Goal: Task Accomplishment & Management: Manage account settings

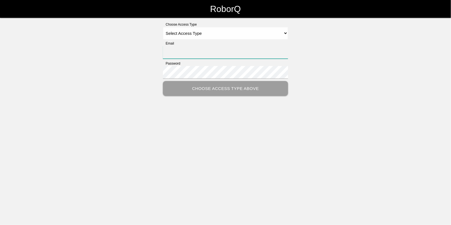
type input "[EMAIL_ADDRESS][DOMAIN_NAME]"
click at [171, 34] on select "Select Access Type Admin Customer Supervisor Worker" at bounding box center [225, 33] width 125 height 13
select select "Admin"
click at [163, 27] on select "Select Access Type Admin Customer Supervisor Worker" at bounding box center [225, 33] width 125 height 13
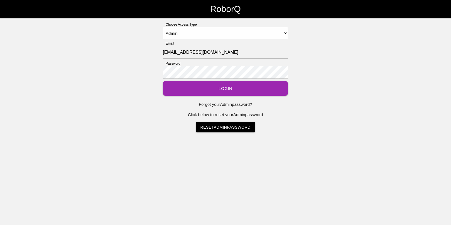
click at [212, 88] on button "Login" at bounding box center [225, 88] width 125 height 15
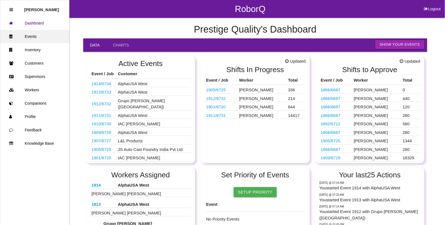
click at [29, 36] on link "Events" at bounding box center [34, 36] width 69 height 13
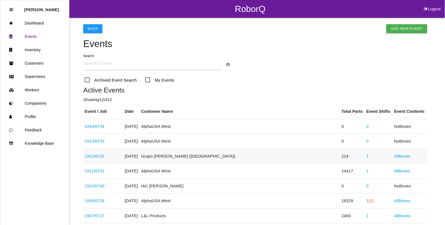
click at [99, 156] on link "1912 / 6732" at bounding box center [95, 155] width 20 height 5
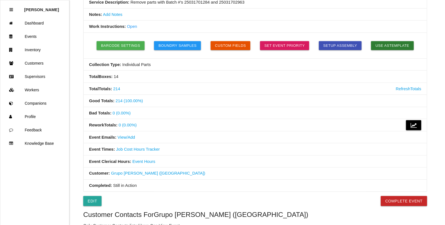
scroll to position [139, 0]
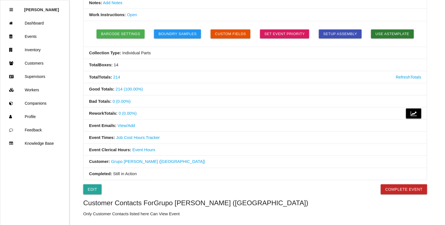
click at [124, 126] on link "View/Add" at bounding box center [127, 125] width 18 height 5
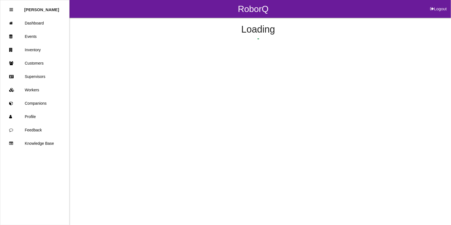
select select "ShiftAll"
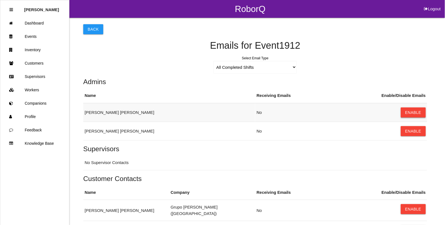
click at [413, 113] on button "Enable" at bounding box center [413, 112] width 25 height 10
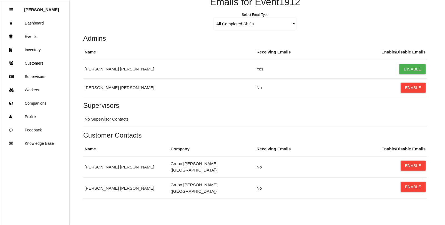
scroll to position [46, 0]
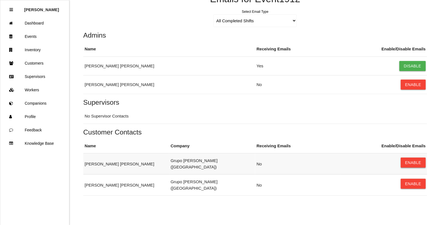
click at [410, 162] on button "Enable" at bounding box center [413, 162] width 25 height 10
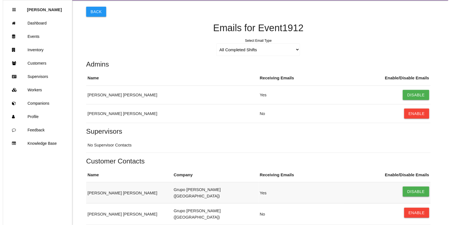
scroll to position [0, 0]
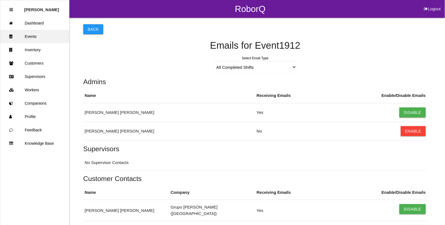
click at [33, 38] on link "Events" at bounding box center [34, 36] width 69 height 13
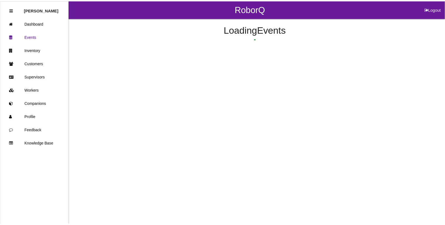
scroll to position [44, 0]
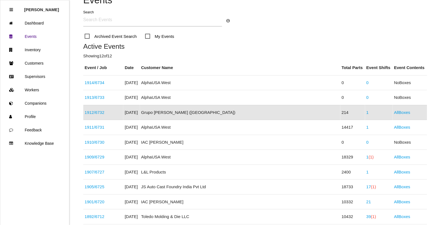
click at [367, 113] on link "1" at bounding box center [368, 112] width 2 height 5
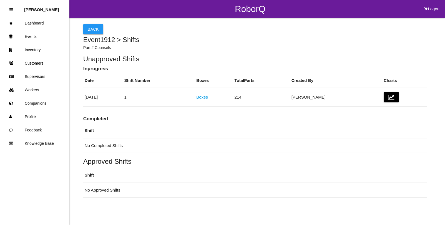
click at [208, 99] on link "Boxes" at bounding box center [203, 96] width 12 height 5
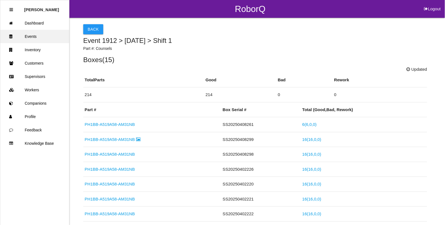
click at [29, 39] on link "Events" at bounding box center [34, 36] width 69 height 13
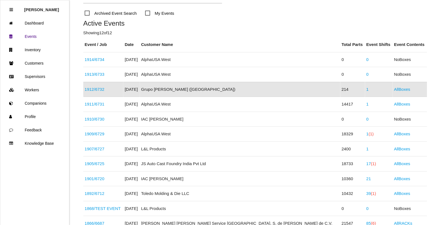
scroll to position [78, 0]
